Goal: Task Accomplishment & Management: Use online tool/utility

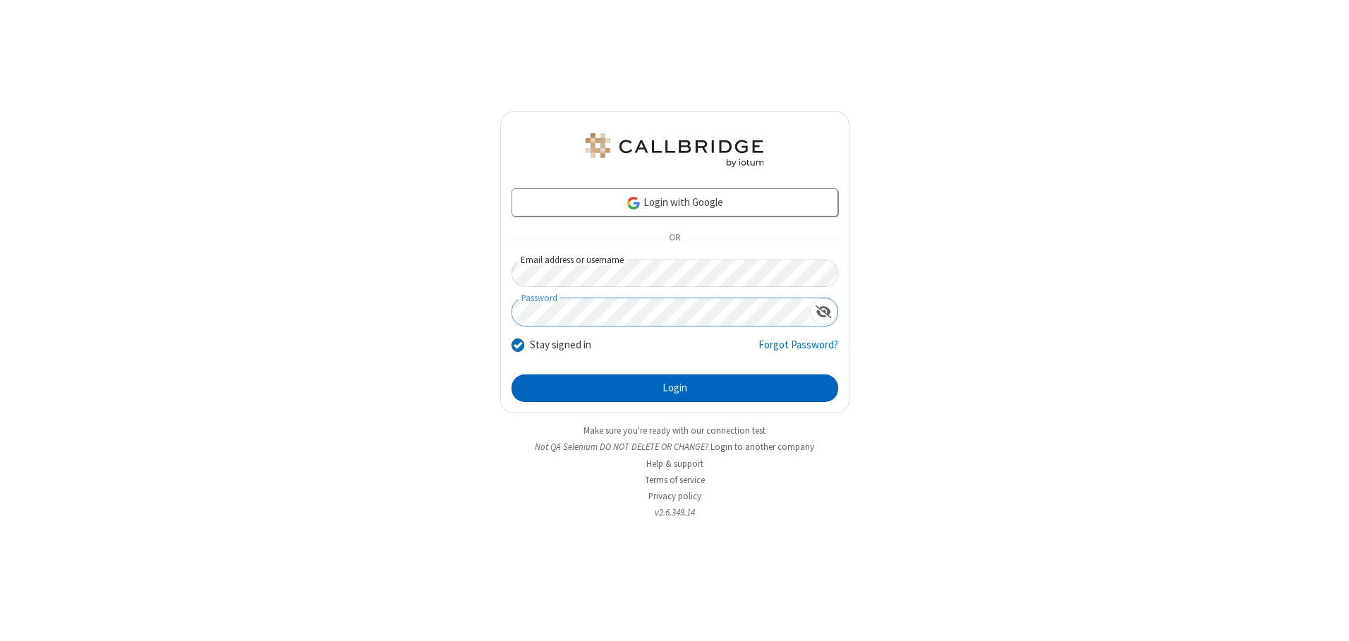
click at [675, 388] on button "Login" at bounding box center [675, 389] width 327 height 28
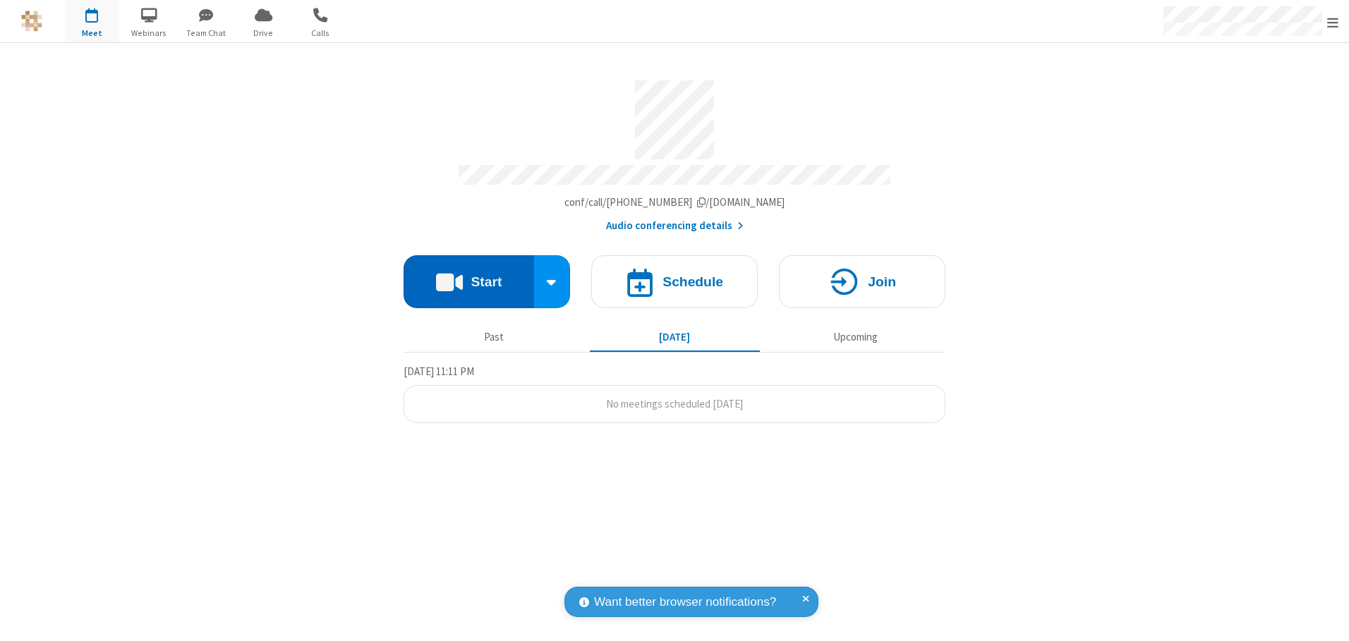
click at [469, 277] on button "Start" at bounding box center [469, 281] width 131 height 53
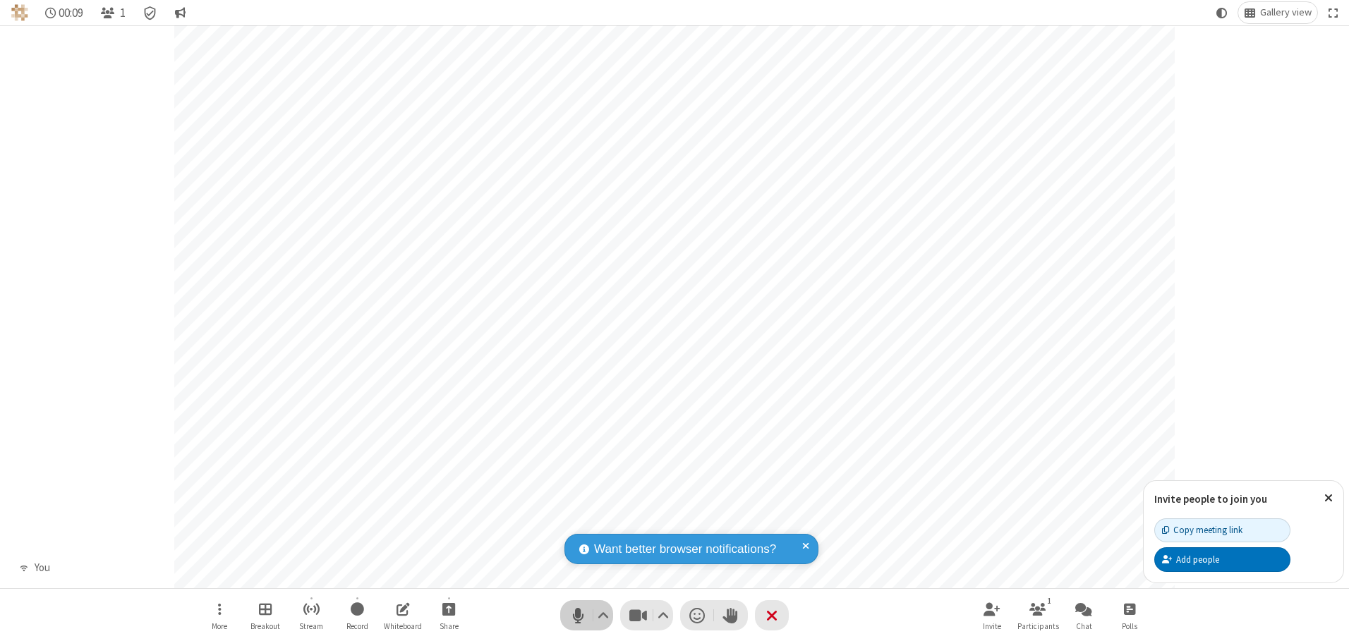
click at [578, 615] on span "Mute (Alt+A)" at bounding box center [577, 615] width 21 height 20
click at [578, 615] on span "Unmute (Alt+A)" at bounding box center [577, 615] width 21 height 20
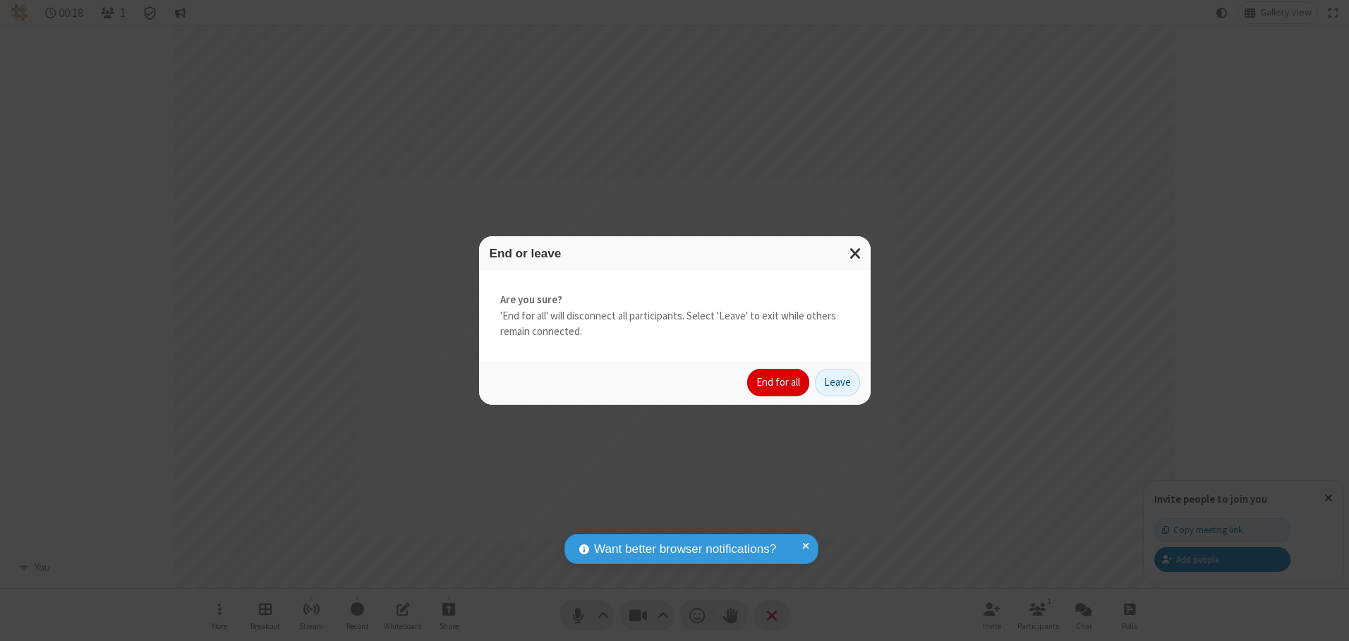
click at [779, 382] on button "End for all" at bounding box center [778, 383] width 62 height 28
